Goal: Information Seeking & Learning: Learn about a topic

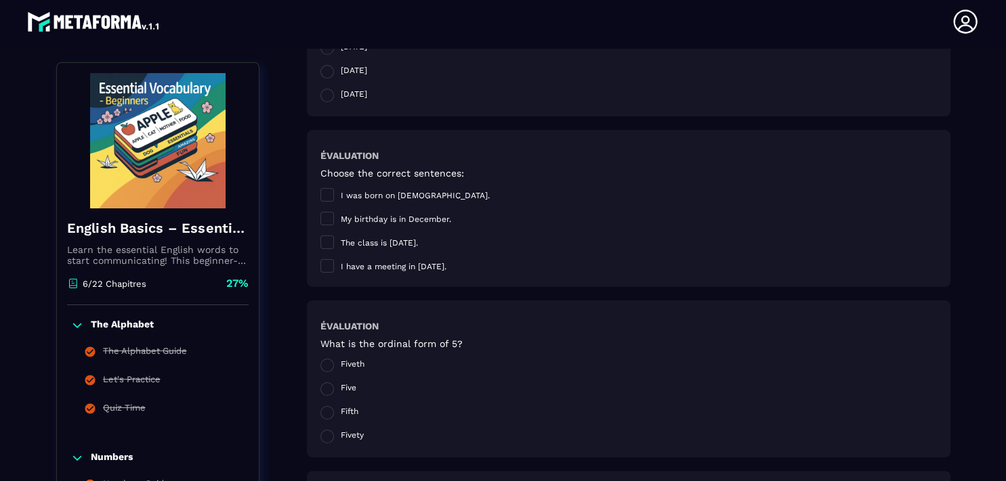
scroll to position [255, 0]
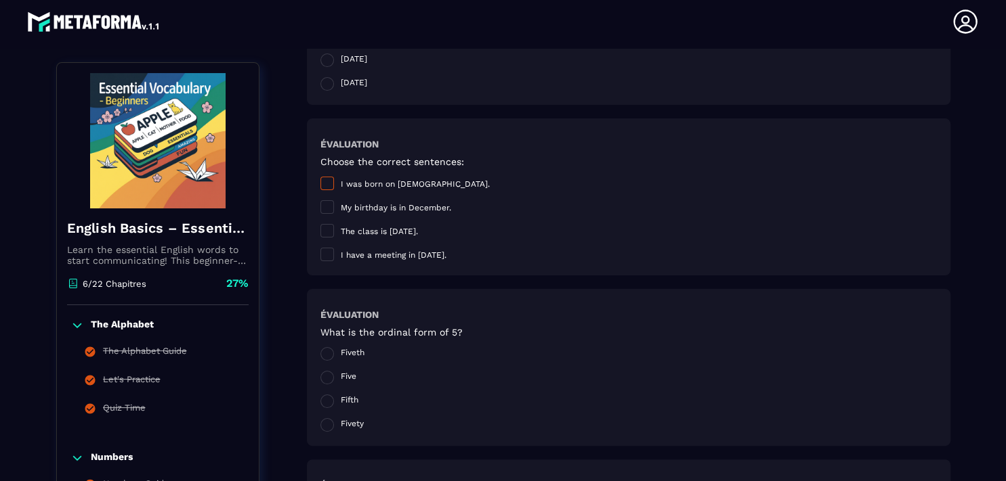
click at [320, 190] on label "I was born on [DEMOGRAPHIC_DATA]." at bounding box center [404, 184] width 169 height 14
click at [325, 253] on span at bounding box center [327, 255] width 14 height 14
click at [322, 378] on span at bounding box center [327, 378] width 14 height 14
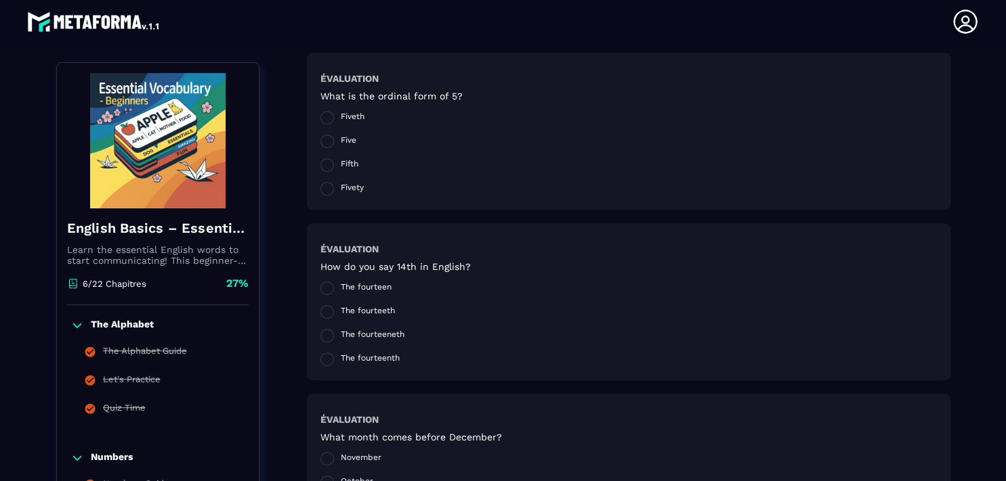
scroll to position [540, 0]
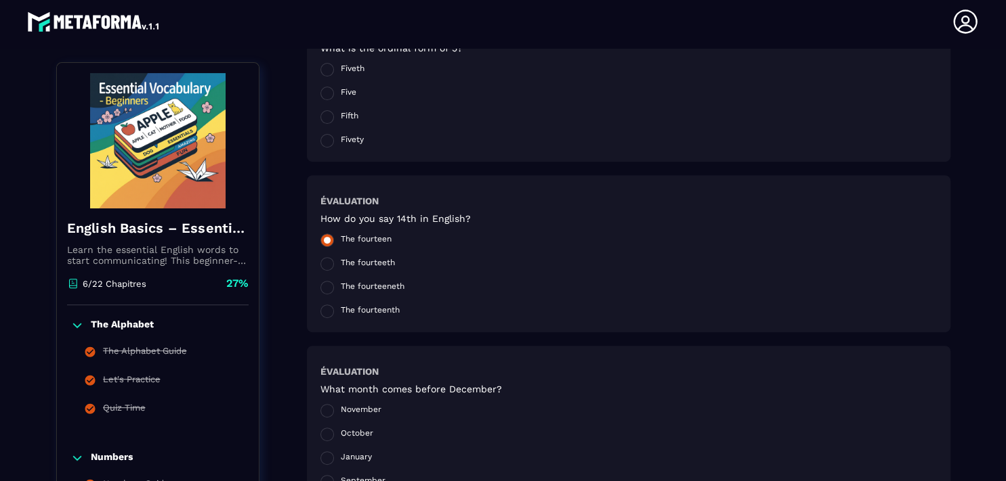
click at [324, 238] on span at bounding box center [327, 241] width 14 height 14
click at [322, 412] on span at bounding box center [327, 411] width 14 height 14
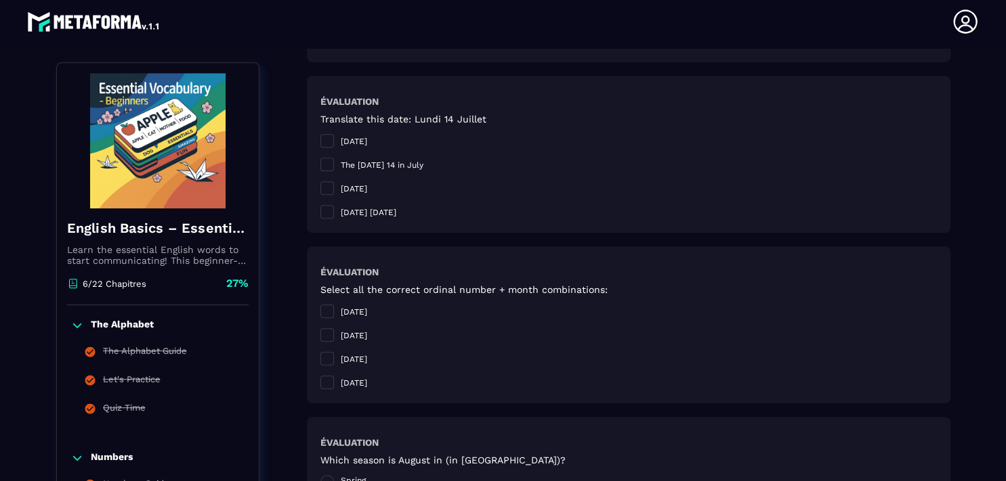
scroll to position [989, 0]
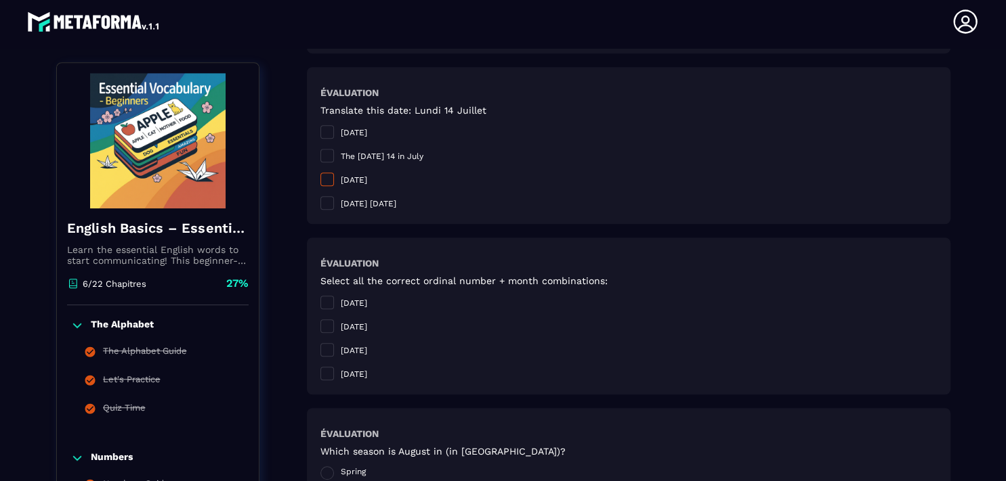
click at [323, 179] on span at bounding box center [327, 180] width 14 height 14
click at [321, 368] on span at bounding box center [327, 374] width 14 height 14
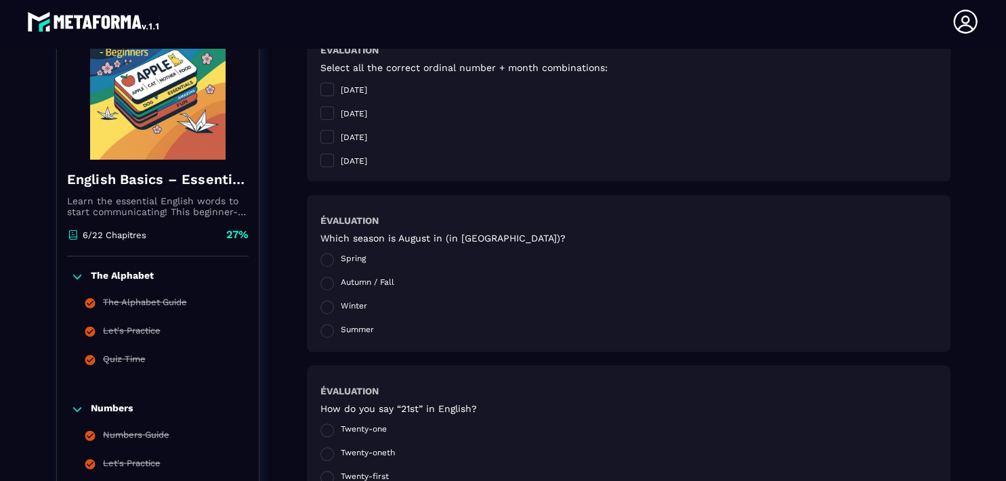
scroll to position [1268, 0]
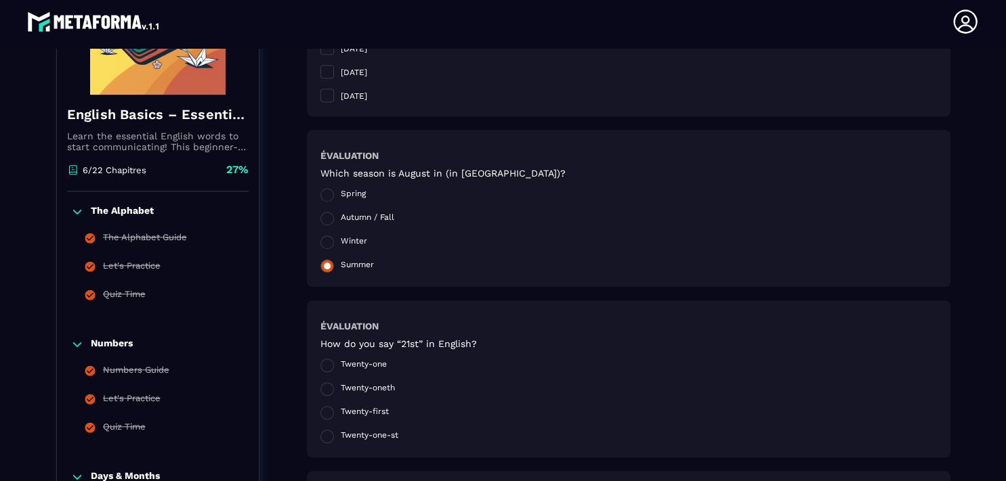
click at [322, 265] on span at bounding box center [327, 266] width 14 height 14
click at [324, 438] on span at bounding box center [327, 437] width 14 height 14
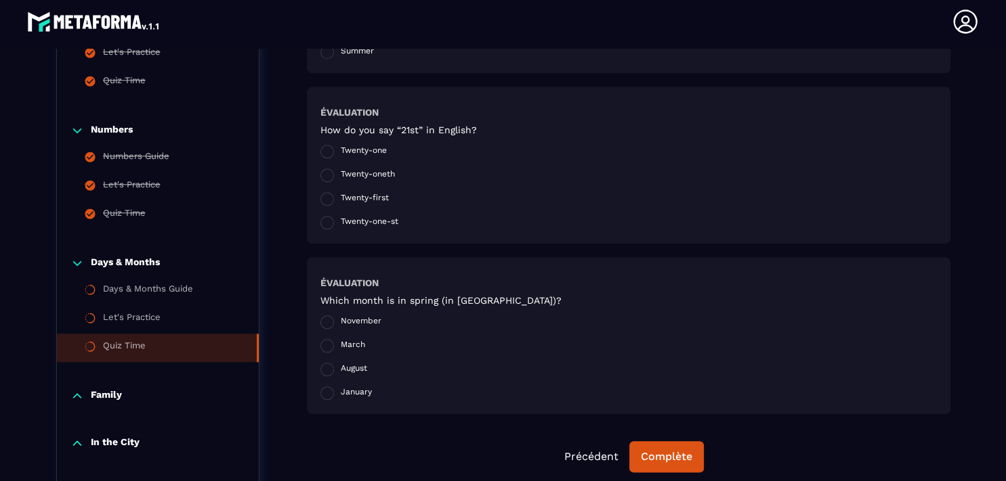
scroll to position [1593, 0]
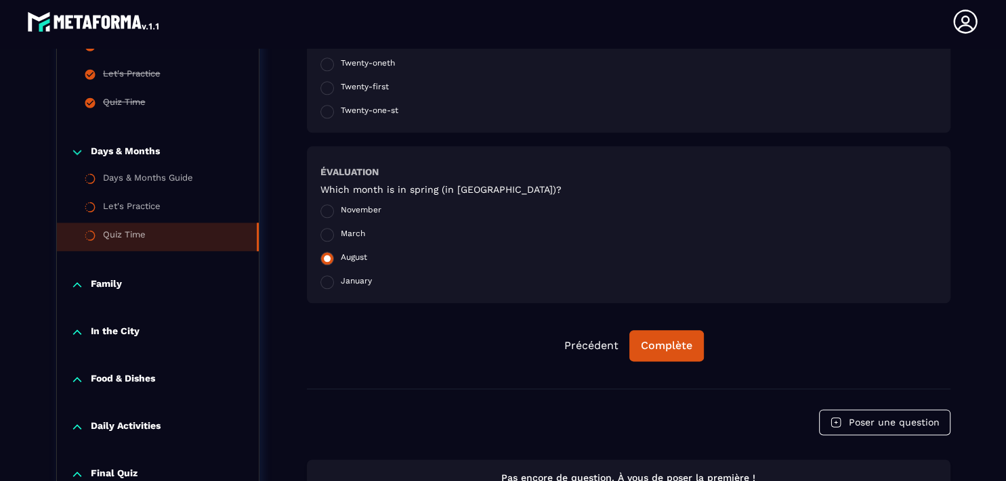
click at [323, 259] on span at bounding box center [327, 259] width 14 height 14
click at [670, 343] on div "Complète" at bounding box center [666, 346] width 51 height 14
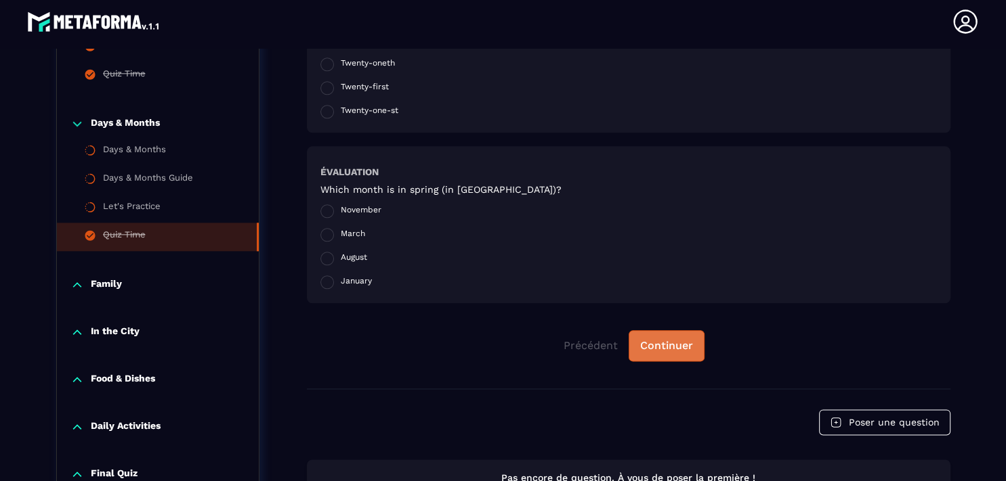
click at [656, 347] on div "Continuer" at bounding box center [666, 346] width 53 height 14
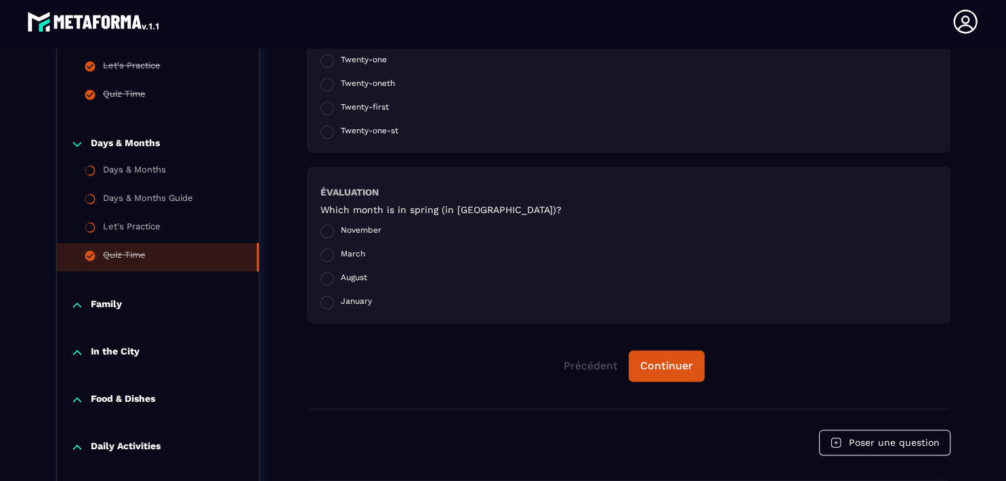
scroll to position [1596, 0]
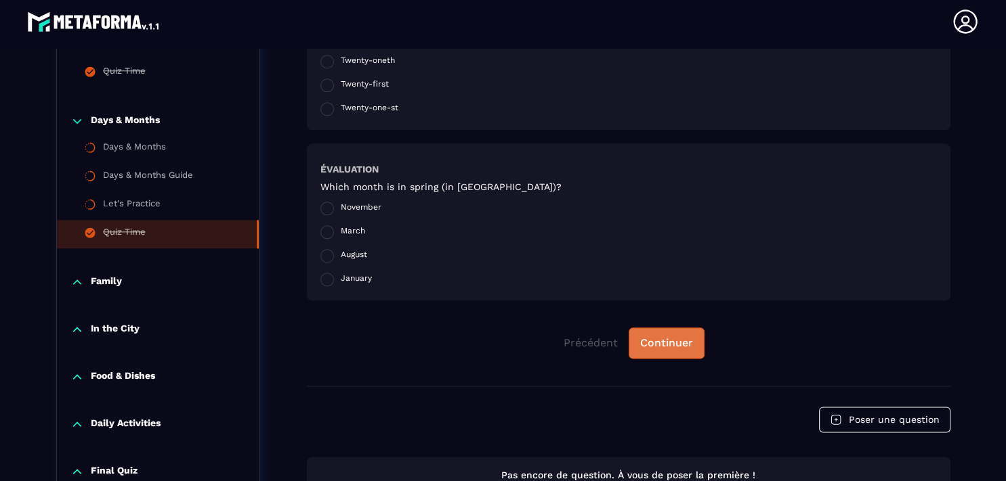
click at [645, 345] on div "Continuer" at bounding box center [666, 344] width 53 height 14
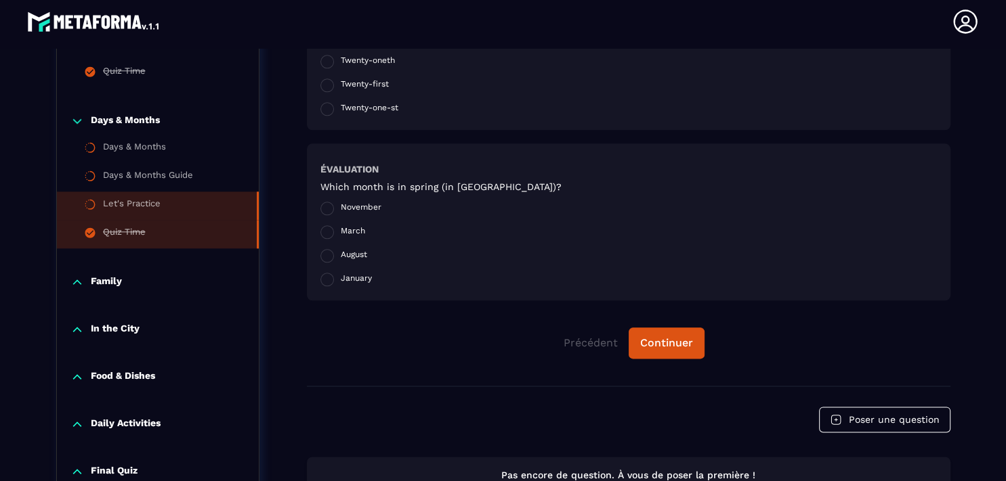
click at [108, 194] on li "Let's Practice" at bounding box center [158, 206] width 202 height 28
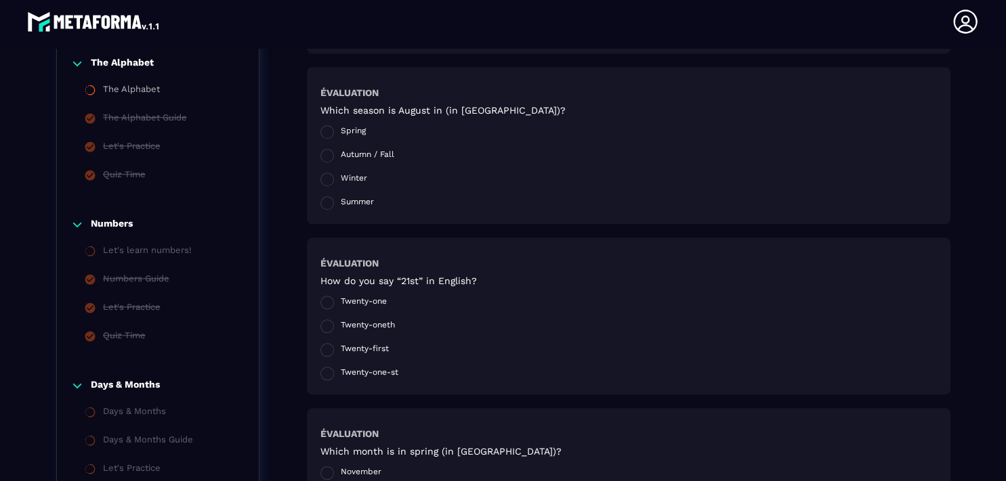
scroll to position [1342, 0]
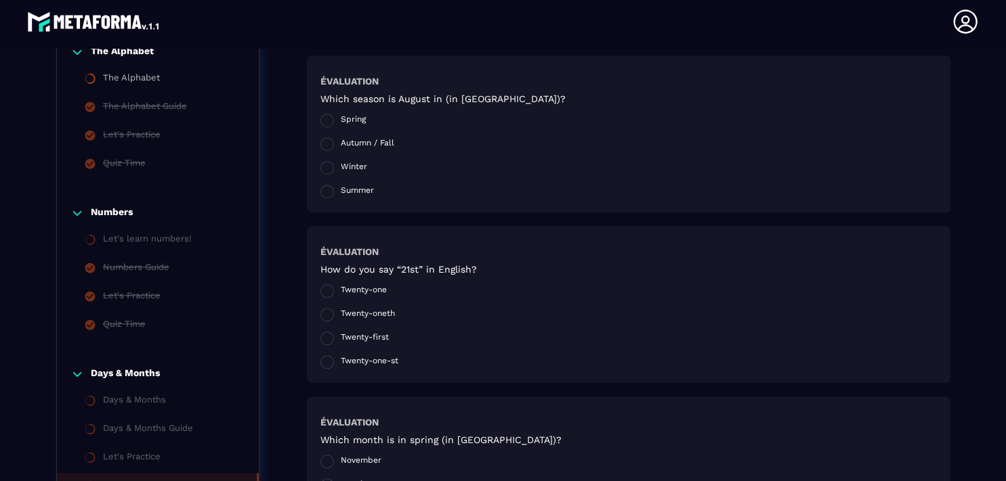
click at [127, 375] on p "Days & Months" at bounding box center [125, 375] width 69 height 14
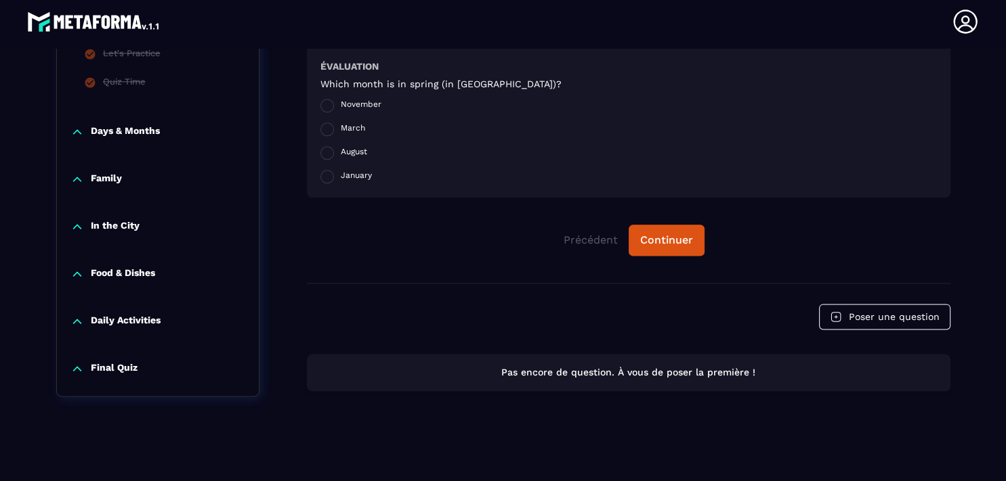
scroll to position [1598, 0]
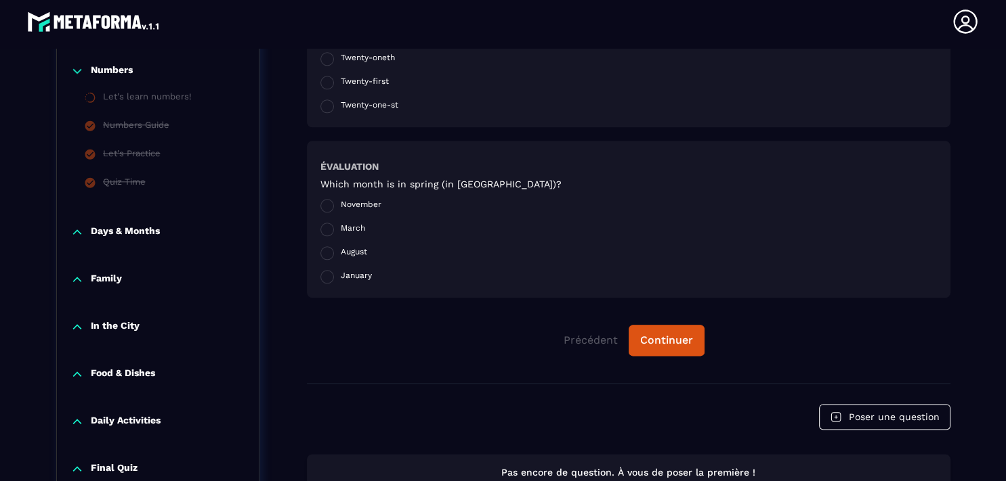
click at [102, 231] on p "Days & Months" at bounding box center [125, 233] width 69 height 14
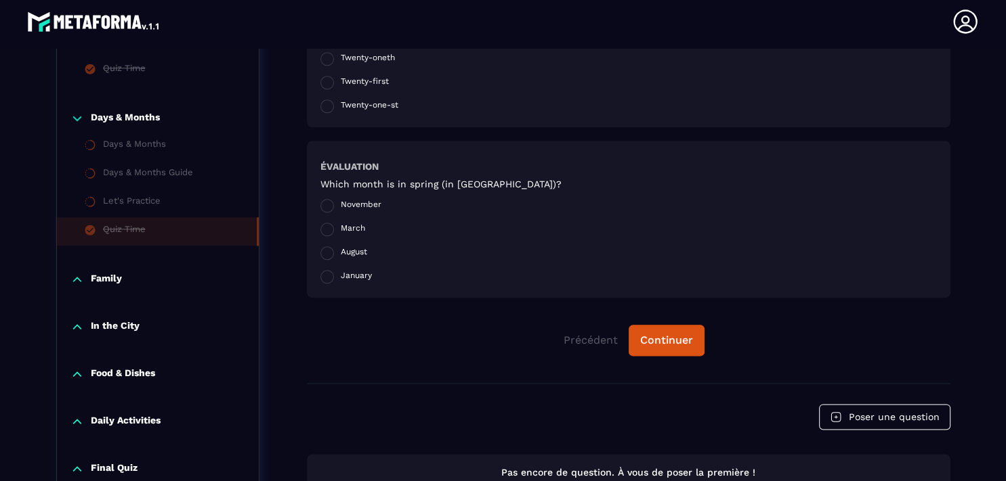
click at [98, 276] on p "Family" at bounding box center [106, 280] width 31 height 14
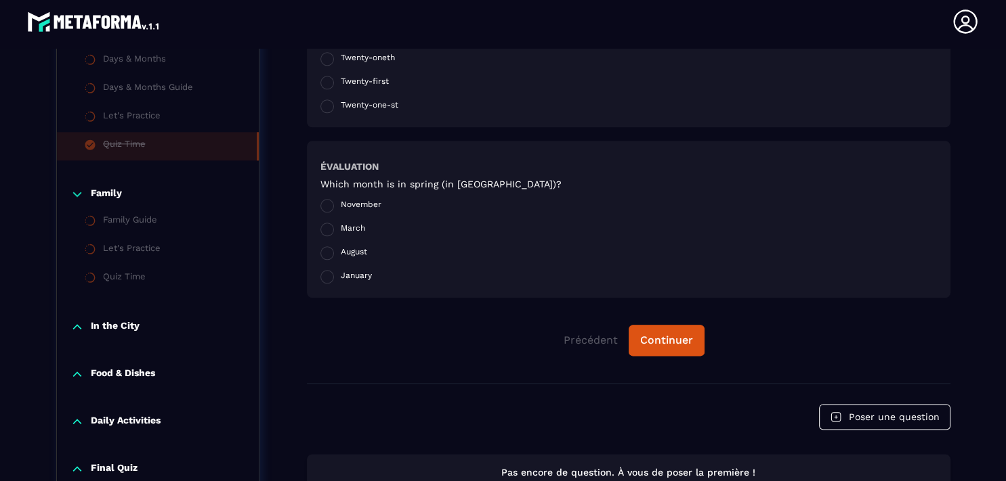
click at [95, 333] on p "In the City" at bounding box center [115, 327] width 49 height 14
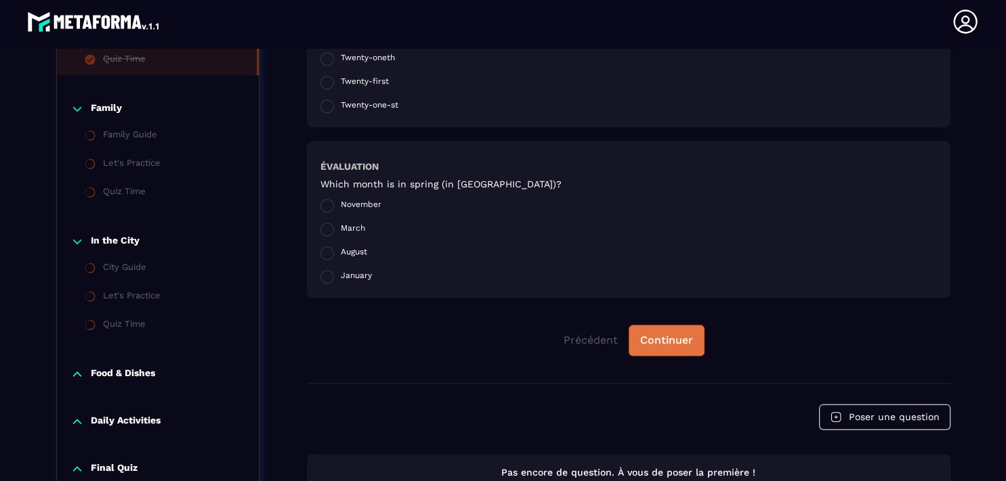
click at [666, 343] on div "Continuer" at bounding box center [666, 341] width 53 height 14
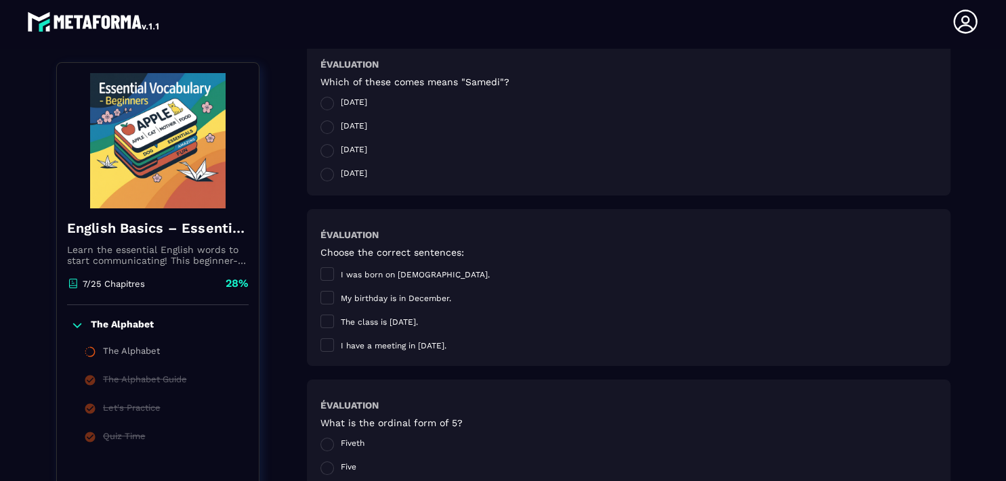
scroll to position [159, 0]
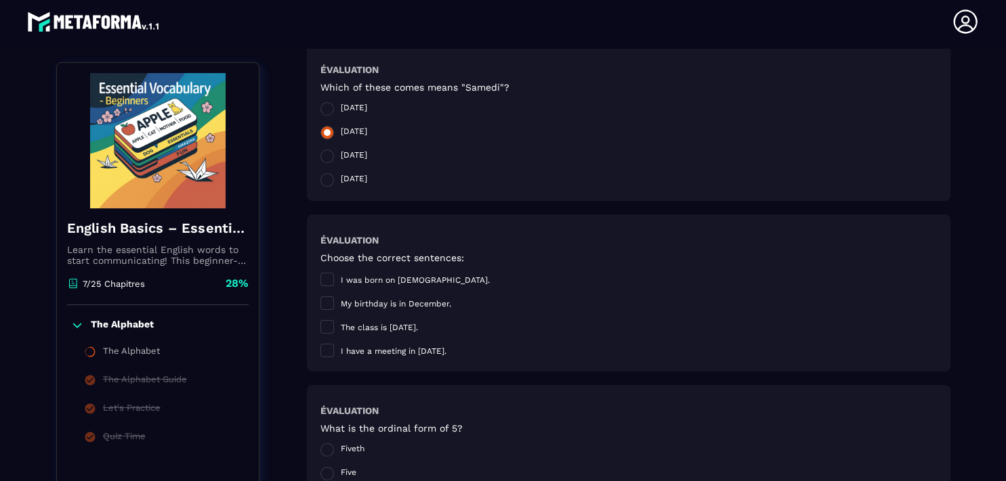
click at [324, 134] on span at bounding box center [327, 133] width 14 height 14
click at [326, 280] on span at bounding box center [327, 280] width 14 height 14
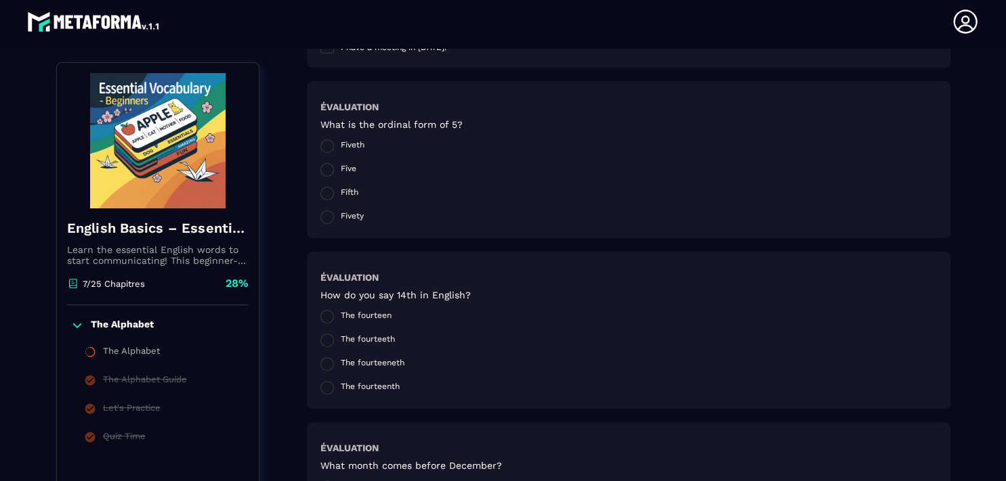
scroll to position [475, 0]
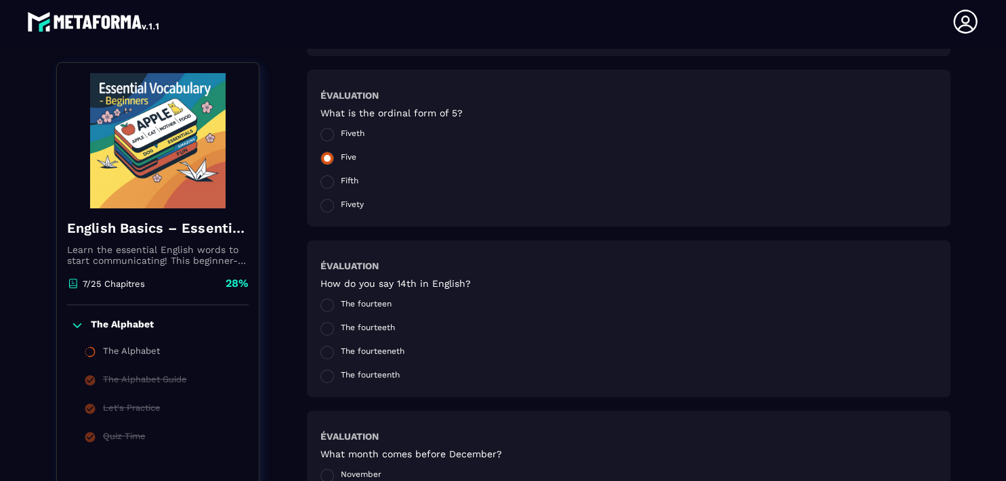
click at [320, 156] on span at bounding box center [327, 159] width 14 height 14
click at [320, 304] on span at bounding box center [327, 306] width 14 height 14
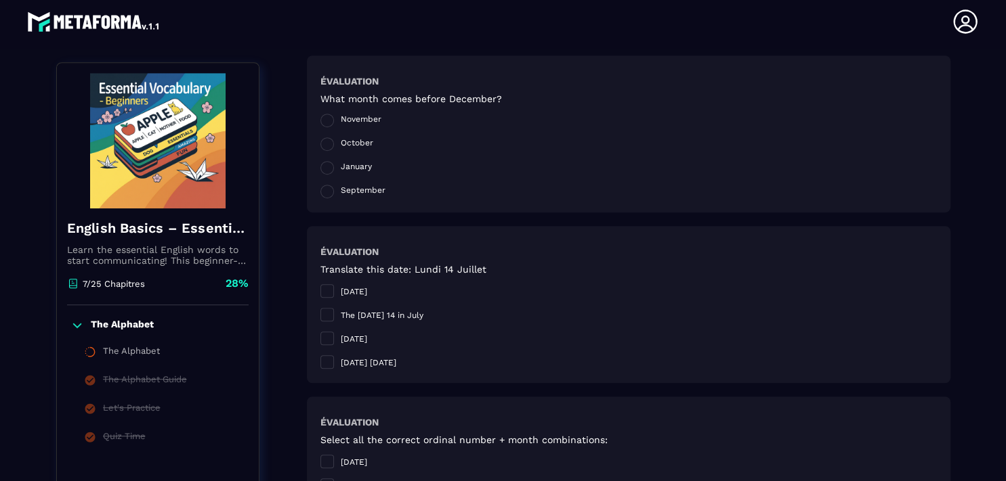
scroll to position [836, 0]
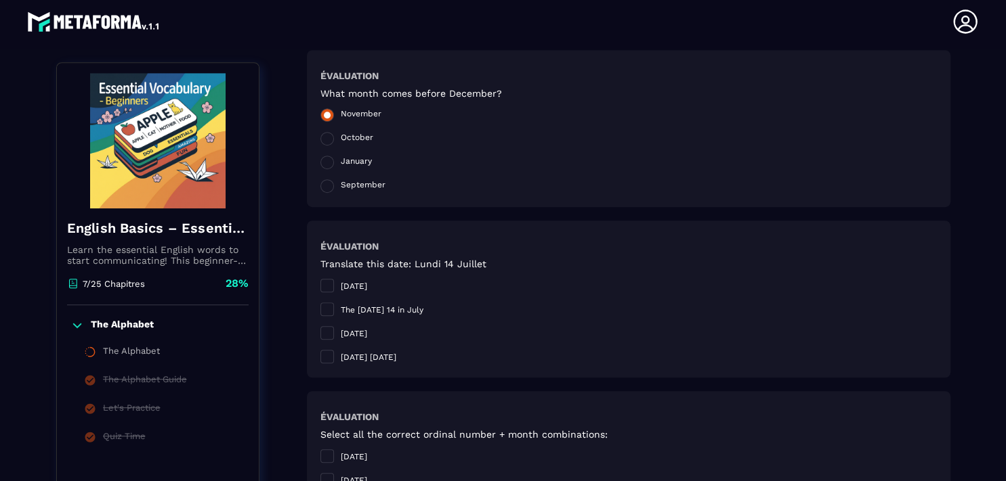
click at [320, 116] on span at bounding box center [327, 115] width 14 height 14
click at [320, 360] on span at bounding box center [327, 357] width 14 height 14
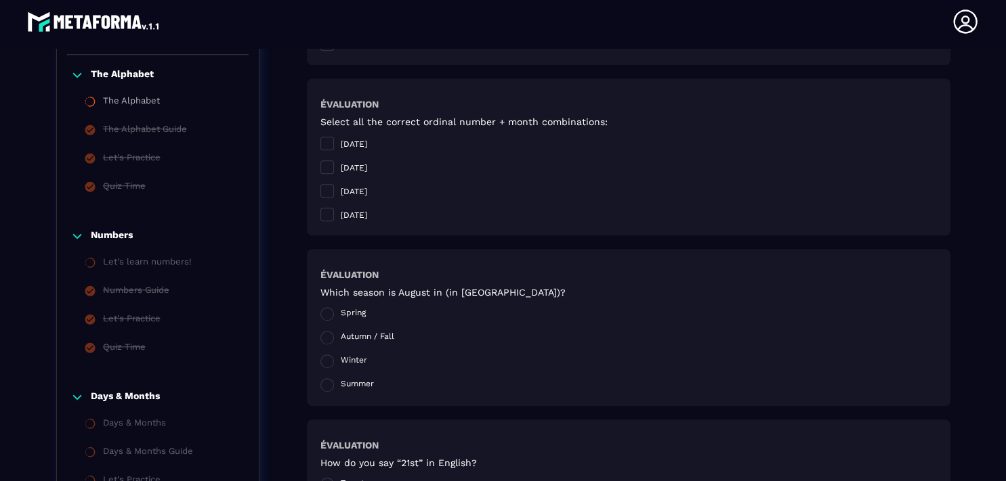
scroll to position [1177, 0]
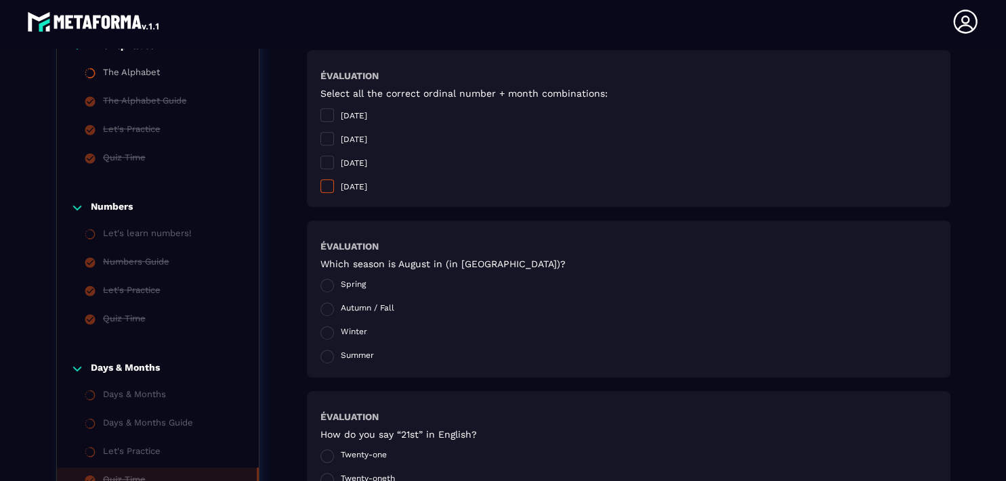
click at [320, 186] on span at bounding box center [327, 186] width 14 height 14
click at [320, 360] on span at bounding box center [327, 357] width 14 height 14
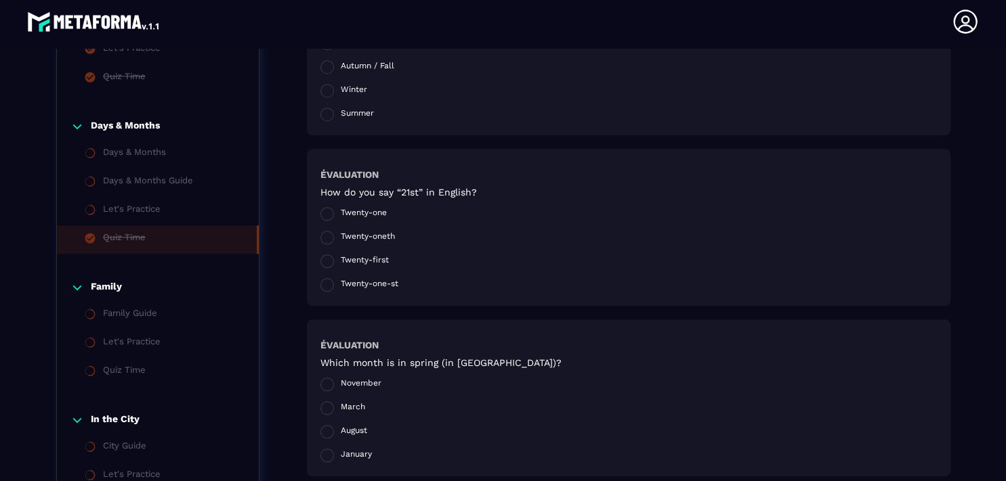
scroll to position [1425, 0]
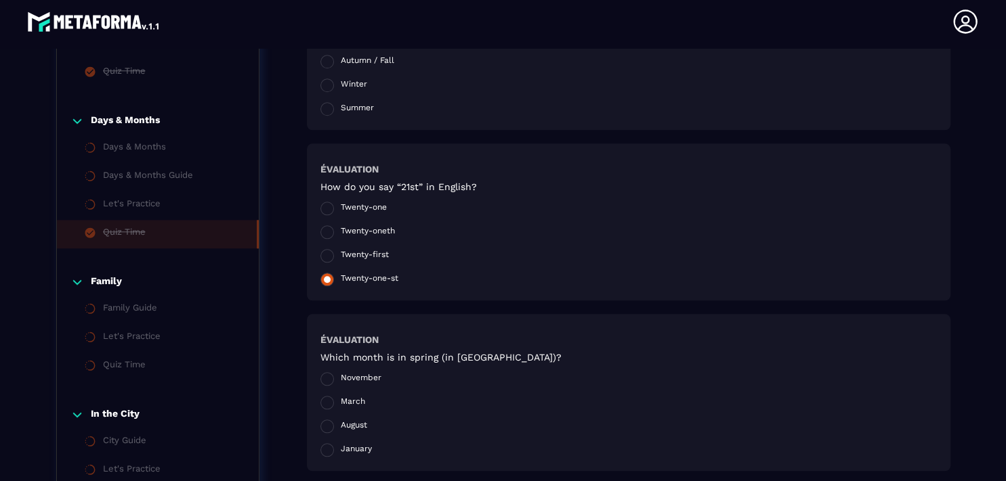
click at [323, 280] on span at bounding box center [327, 280] width 14 height 14
click at [322, 429] on span at bounding box center [327, 427] width 14 height 14
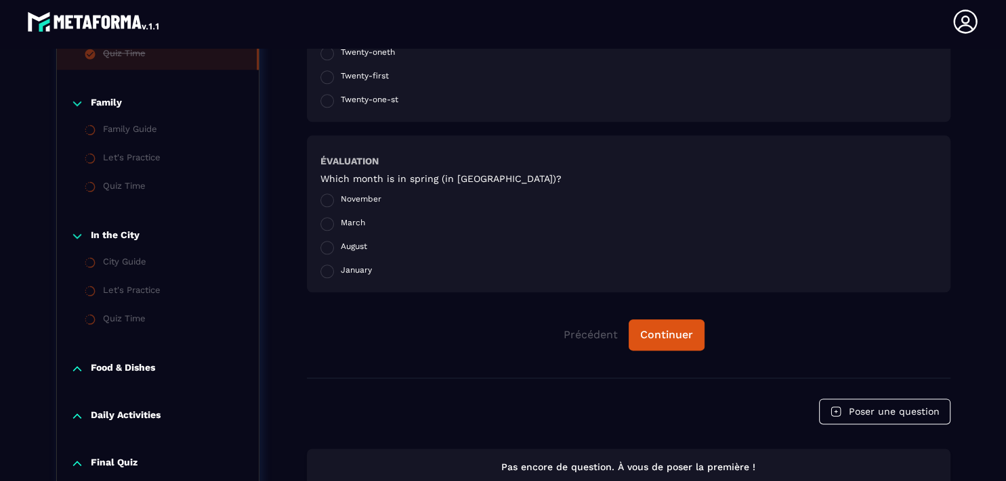
scroll to position [1647, 0]
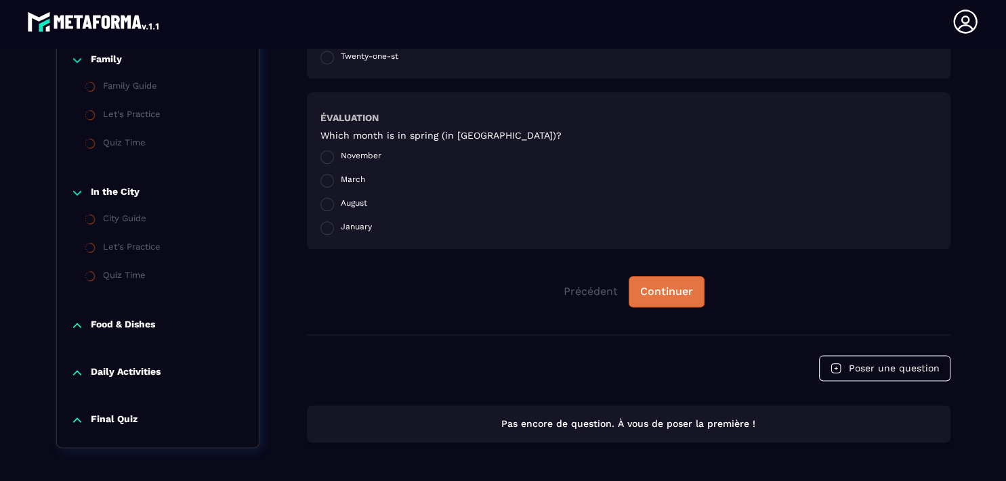
click at [656, 295] on div "Continuer" at bounding box center [666, 292] width 53 height 14
drag, startPoint x: 203, startPoint y: 227, endPoint x: 194, endPoint y: 278, distance: 51.5
click at [194, 277] on div "In the City City Guide Let's Practice Quiz Time" at bounding box center [158, 239] width 202 height 133
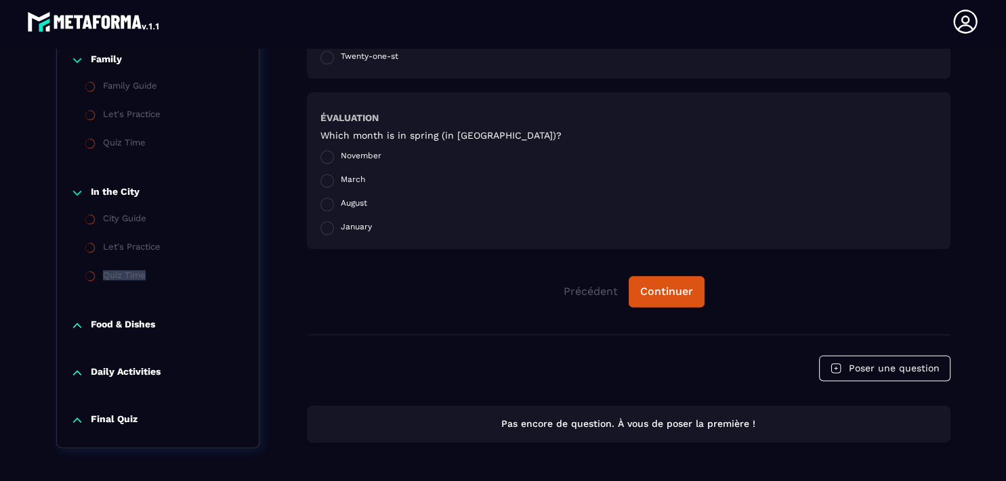
click at [177, 165] on div "Family Family Guide Let's Practice Quiz Time" at bounding box center [158, 106] width 202 height 133
click at [74, 58] on icon at bounding box center [77, 60] width 8 height 4
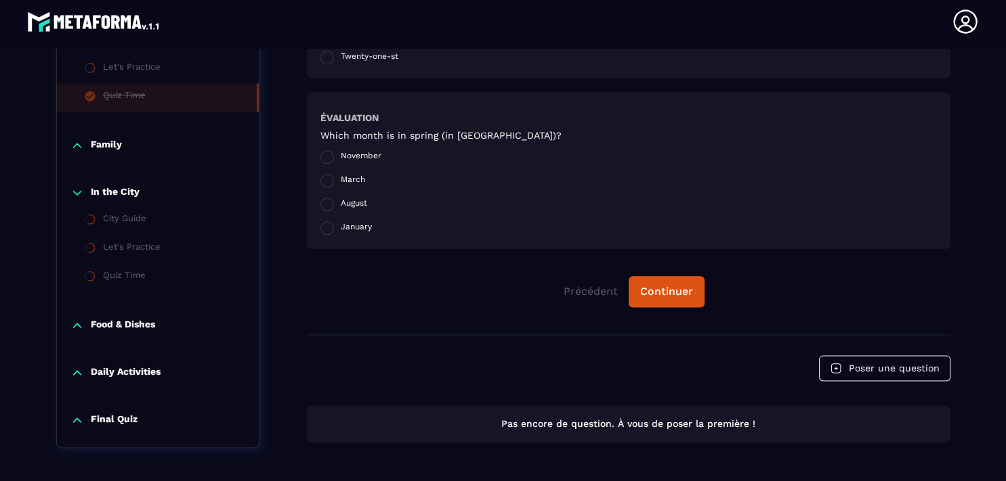
click at [70, 191] on icon at bounding box center [77, 193] width 14 height 14
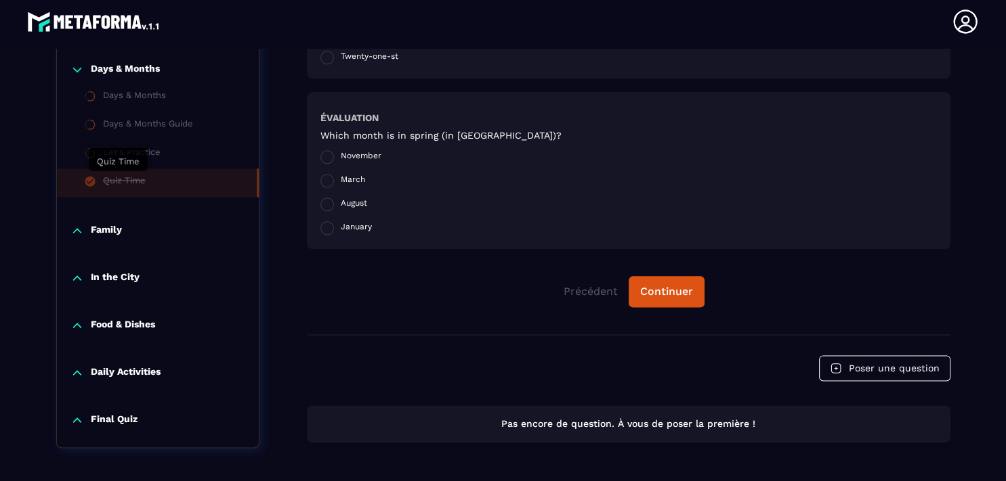
click at [107, 187] on div "Quiz Time" at bounding box center [124, 182] width 43 height 15
click at [681, 297] on div "Continuer" at bounding box center [666, 292] width 53 height 14
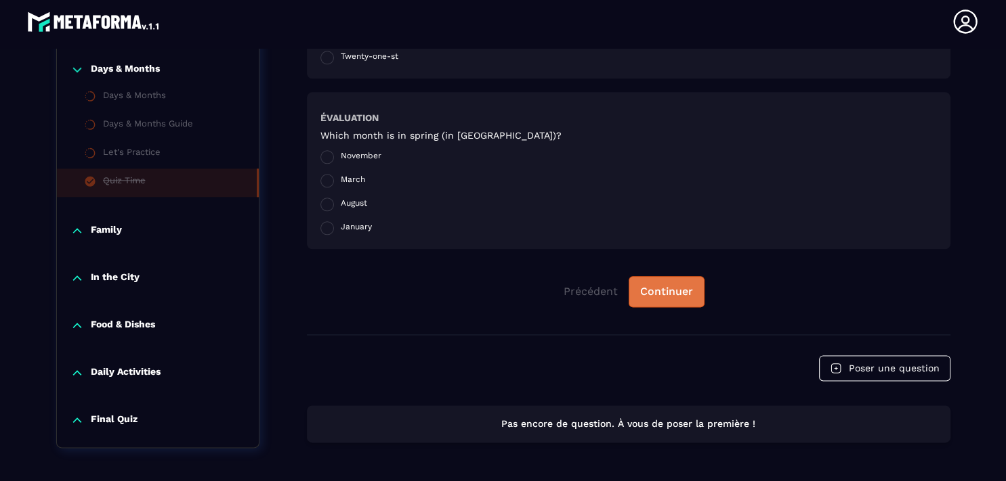
click at [681, 297] on div "Continuer" at bounding box center [666, 292] width 53 height 14
drag, startPoint x: 681, startPoint y: 297, endPoint x: 818, endPoint y: 332, distance: 141.1
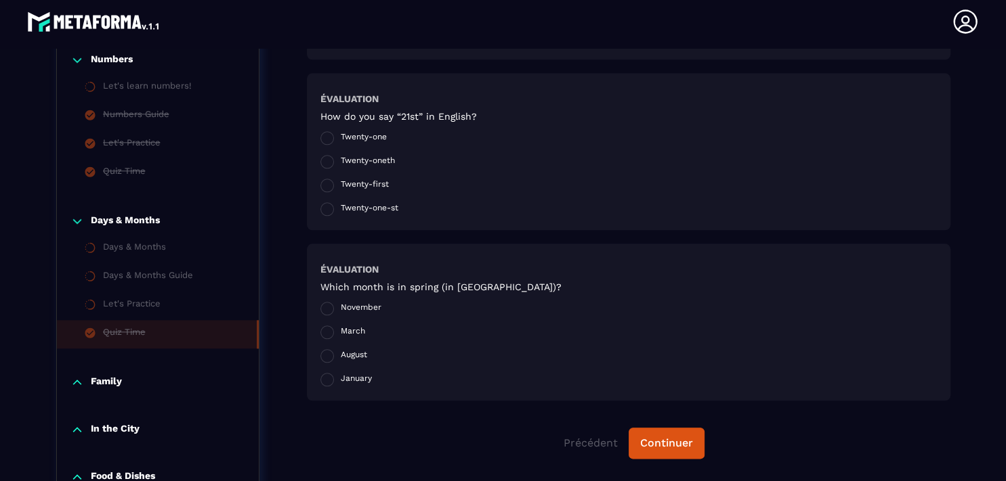
scroll to position [1507, 0]
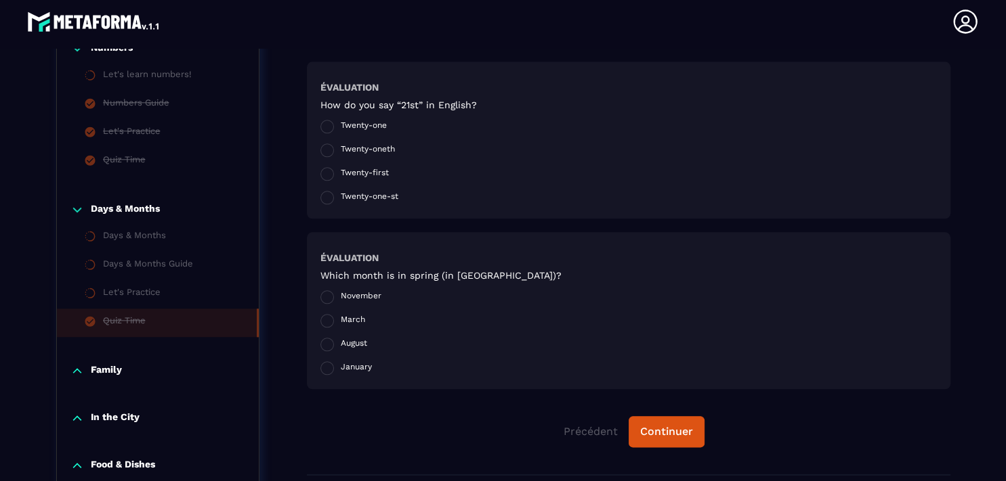
click at [86, 297] on icon at bounding box center [90, 293] width 12 height 12
click at [96, 370] on p "Family" at bounding box center [106, 371] width 31 height 14
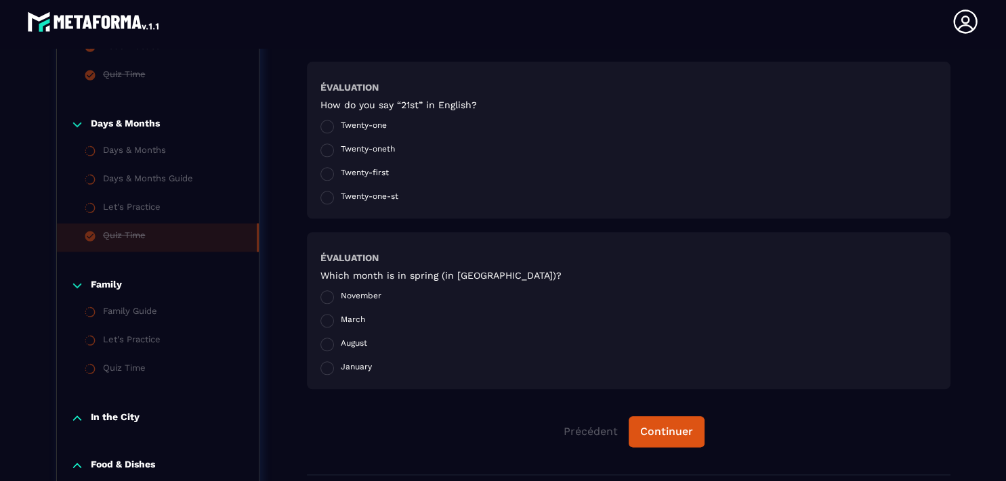
click at [95, 310] on li "Family Guide" at bounding box center [158, 313] width 202 height 28
click at [73, 288] on icon at bounding box center [77, 286] width 14 height 14
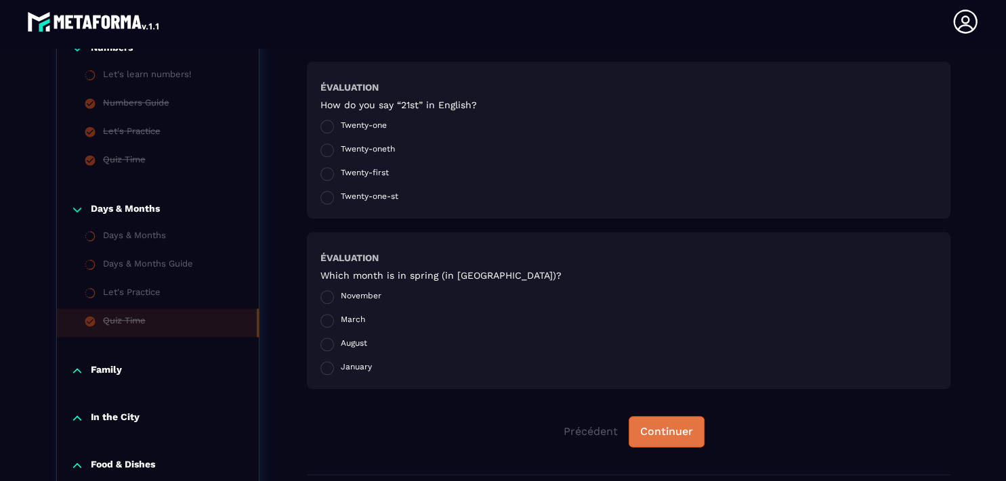
click at [664, 435] on div "Continuer" at bounding box center [666, 432] width 53 height 14
